Goal: Register for event/course

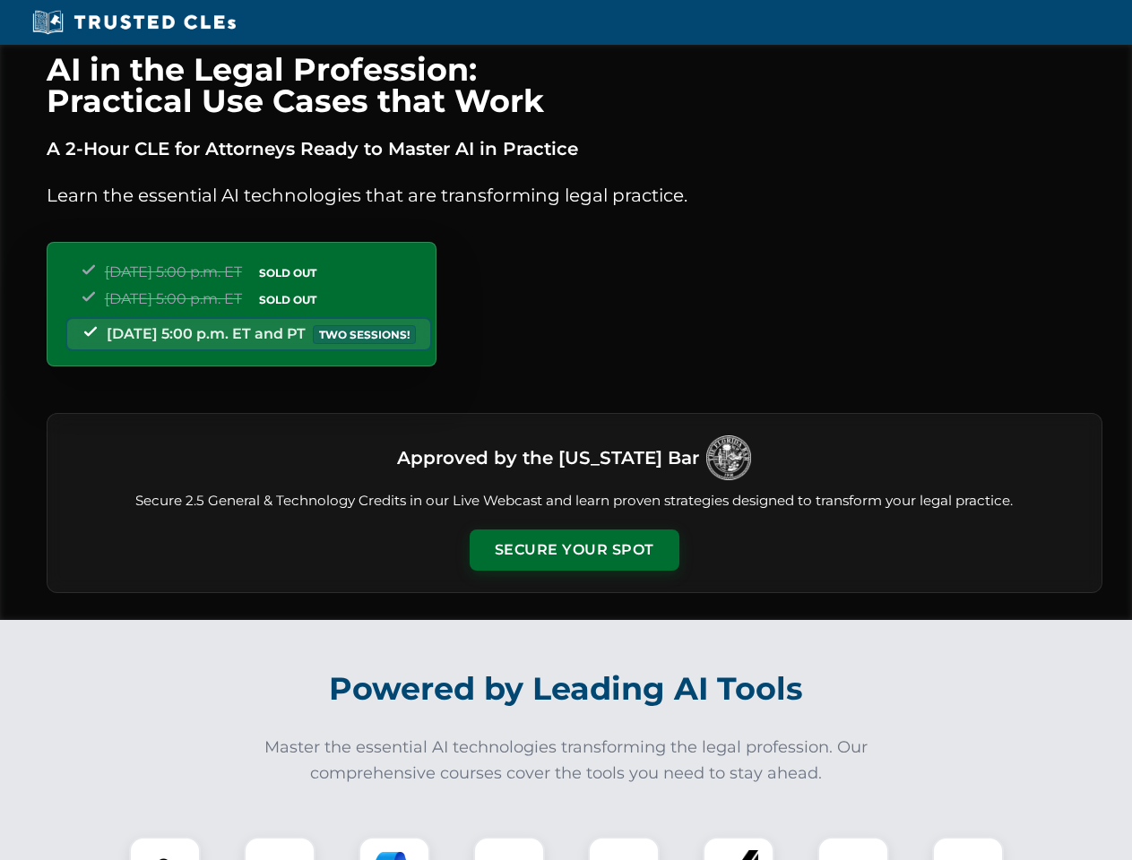
click at [574, 550] on button "Secure Your Spot" at bounding box center [575, 550] width 210 height 41
click at [165, 849] on img at bounding box center [165, 873] width 52 height 52
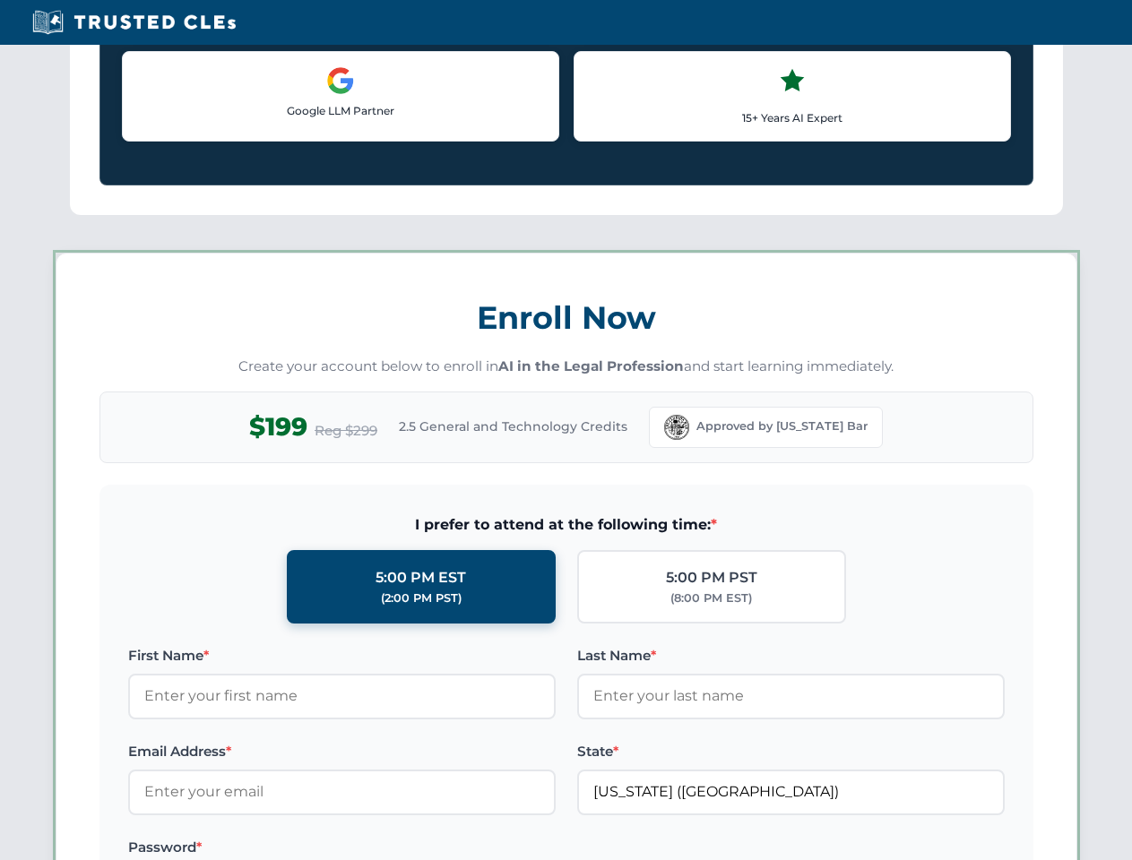
click at [394, 849] on label "Password *" at bounding box center [342, 848] width 428 height 22
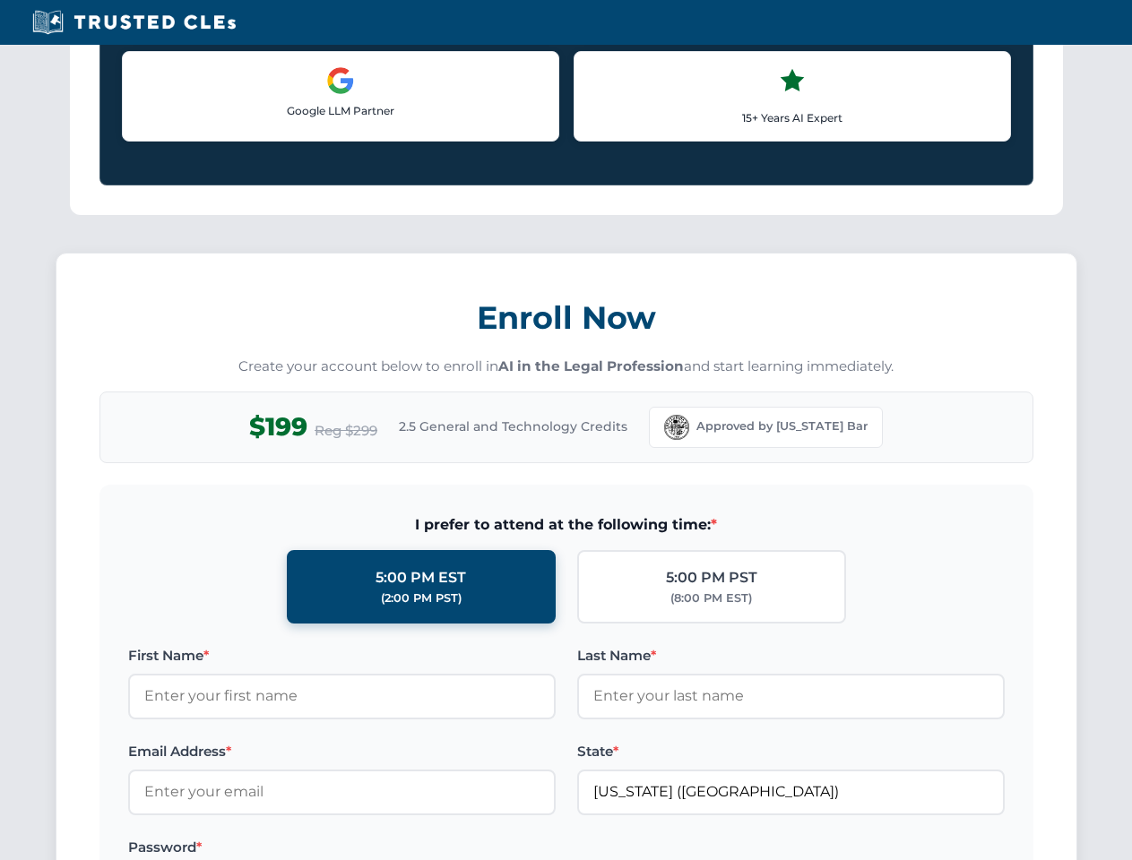
scroll to position [1759, 0]
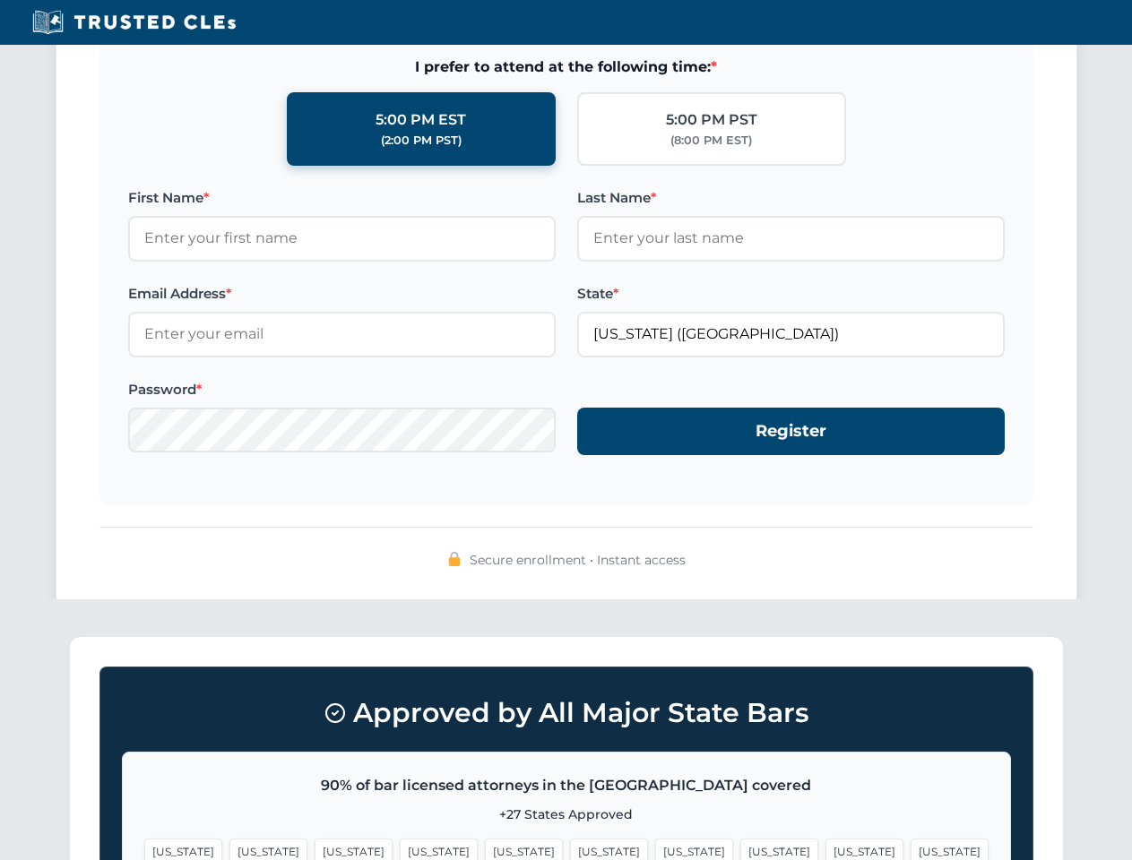
click at [825, 849] on span "[US_STATE]" at bounding box center [864, 852] width 78 height 26
